Goal: Task Accomplishment & Management: Use online tool/utility

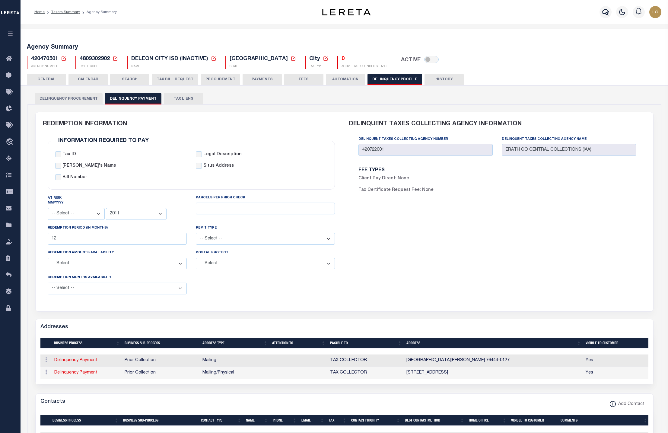
select select
select select "2011"
click at [113, 58] on icon at bounding box center [115, 58] width 5 height 5
click at [163, 84] on input "Payee Code" at bounding box center [162, 80] width 72 height 12
paste input "900317013"
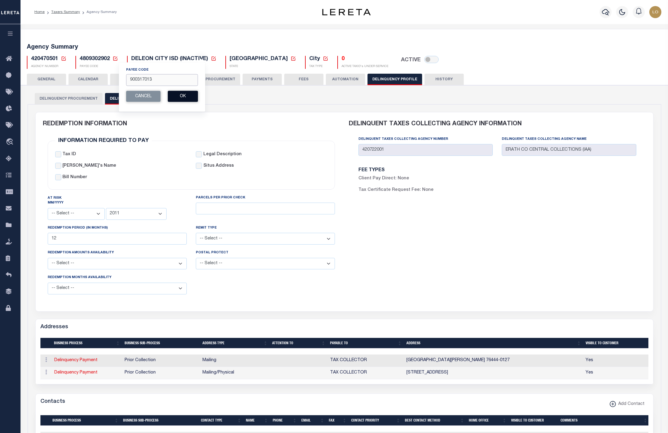
type input "900317013"
click at [190, 102] on button "Ok" at bounding box center [183, 96] width 30 height 11
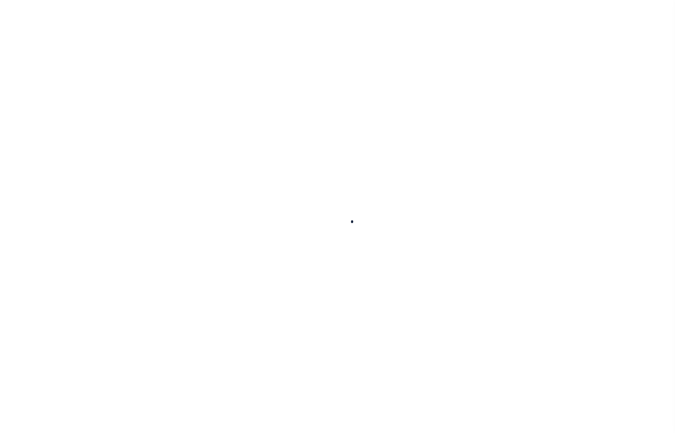
select select
checkbox input "false"
type input "0"
type input "10000"
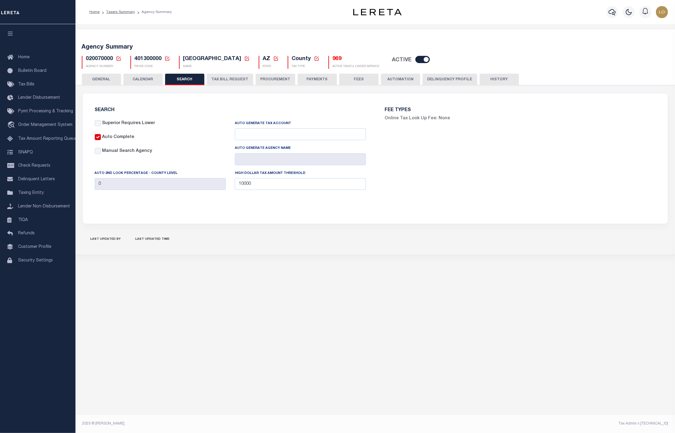
click at [168, 57] on icon at bounding box center [167, 58] width 4 height 4
click at [210, 81] on input "Payee Code" at bounding box center [214, 80] width 72 height 12
paste input "900317013"
type input "900317013"
click at [237, 97] on button "Ok" at bounding box center [234, 96] width 30 height 11
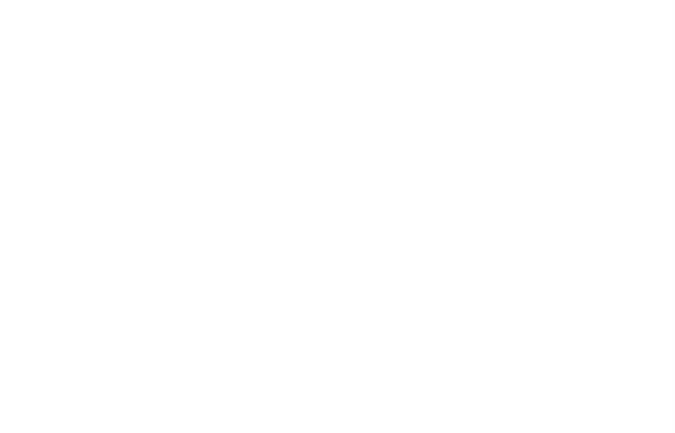
select select
select select "2022"
checkbox input "false"
type input "13000"
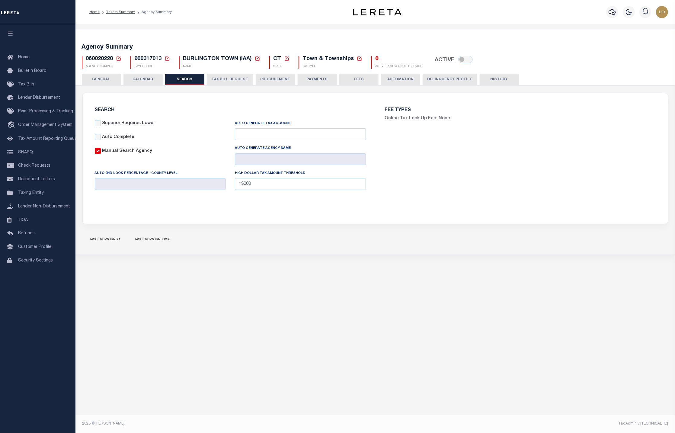
click at [444, 78] on button "Delinquency Profile" at bounding box center [450, 79] width 55 height 11
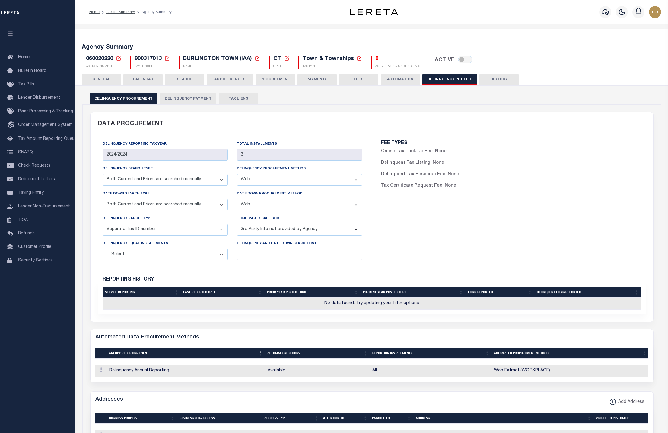
click at [204, 97] on button "Delinquency Payment" at bounding box center [188, 98] width 56 height 11
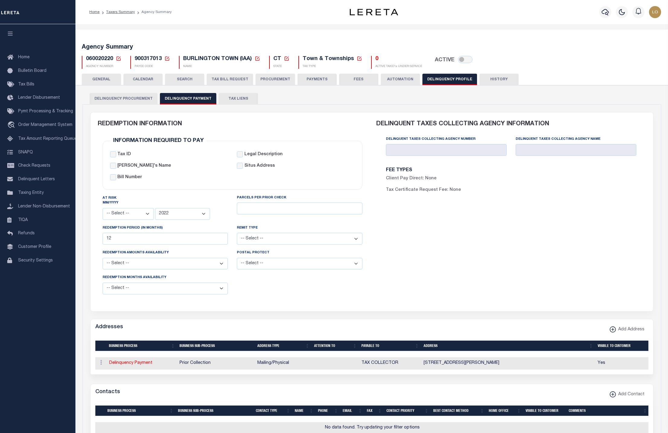
click at [433, 168] on div "FEE TYPES Client Pay Direct: None Tax Certificate Request Fee: None" at bounding box center [511, 182] width 260 height 35
click at [168, 59] on icon at bounding box center [167, 58] width 5 height 5
click at [196, 81] on input "Payee Code" at bounding box center [214, 80] width 72 height 12
paste input "901100000"
type input "901100000"
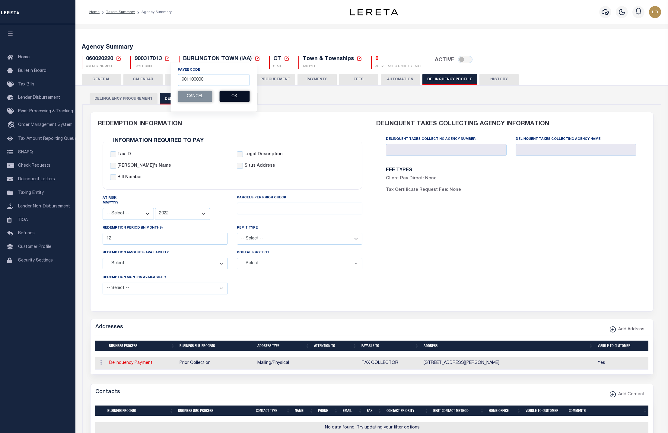
click at [232, 102] on button "Ok" at bounding box center [234, 96] width 30 height 11
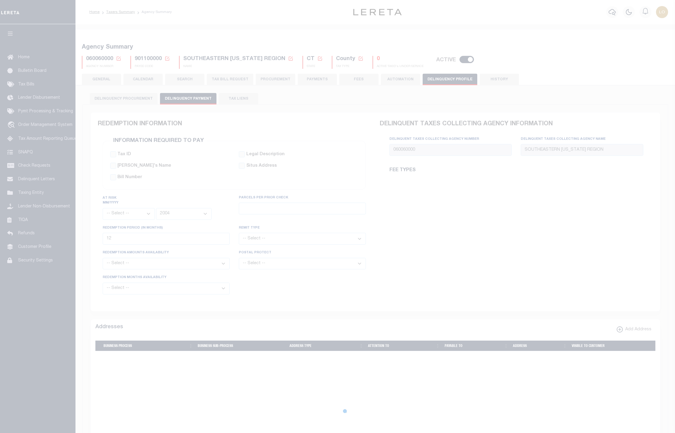
select select
select select "2004"
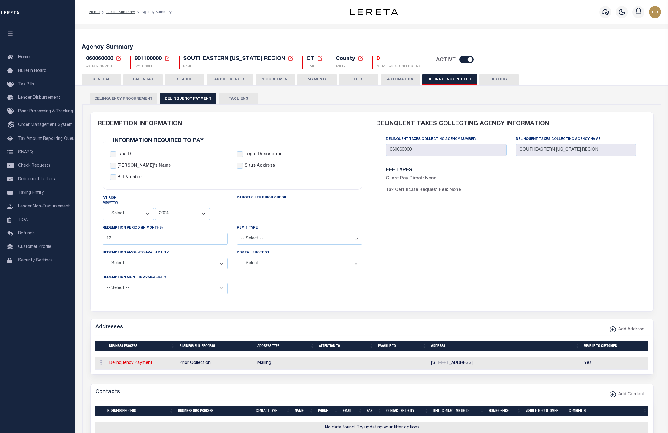
click at [165, 56] on icon at bounding box center [167, 58] width 5 height 5
click at [201, 81] on input "Payee Code" at bounding box center [214, 80] width 72 height 12
click at [211, 84] on input "Payee Code" at bounding box center [214, 80] width 72 height 12
paste input "1708100000"
type input "1708100000"
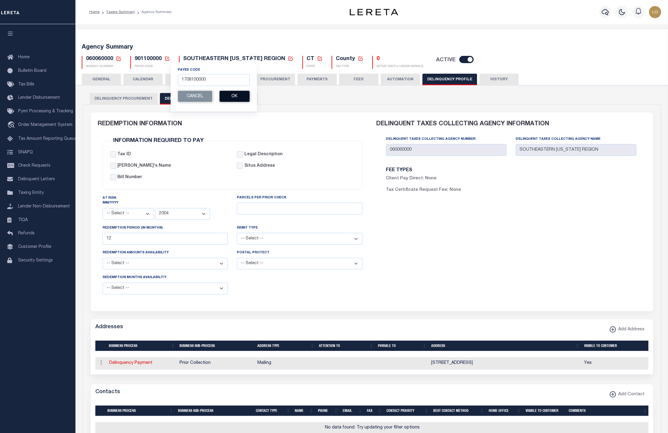
click at [240, 94] on button "Ok" at bounding box center [234, 96] width 30 height 11
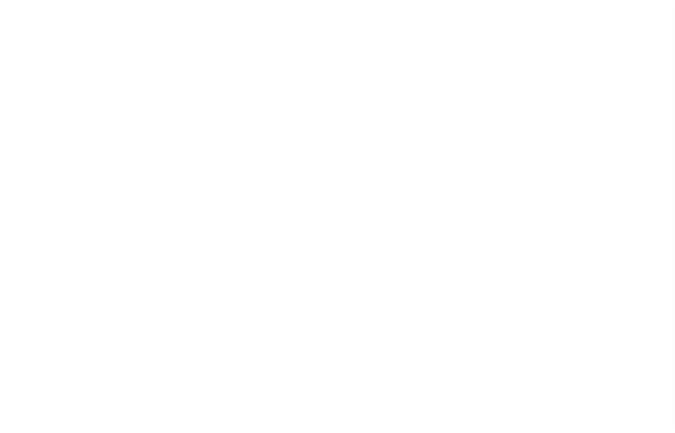
select select
select select "2022"
